Goal: Error: Check status

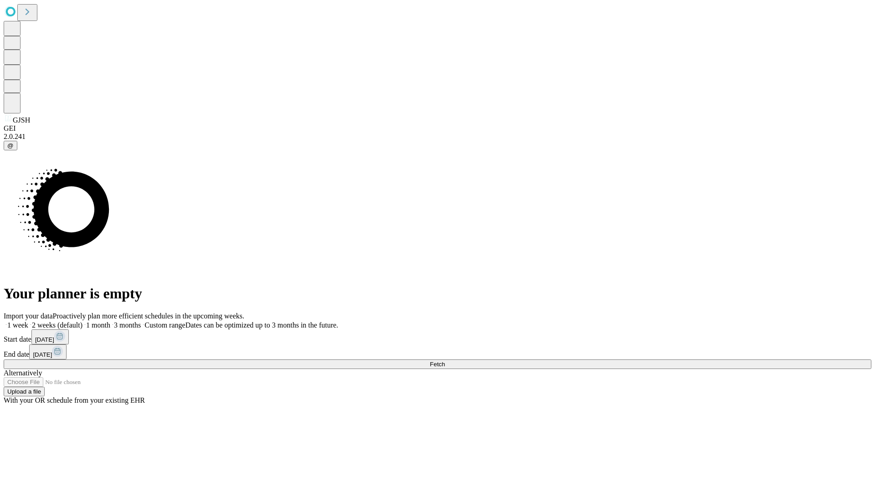
click at [445, 361] on span "Fetch" at bounding box center [437, 364] width 15 height 7
